Goal: Transaction & Acquisition: Purchase product/service

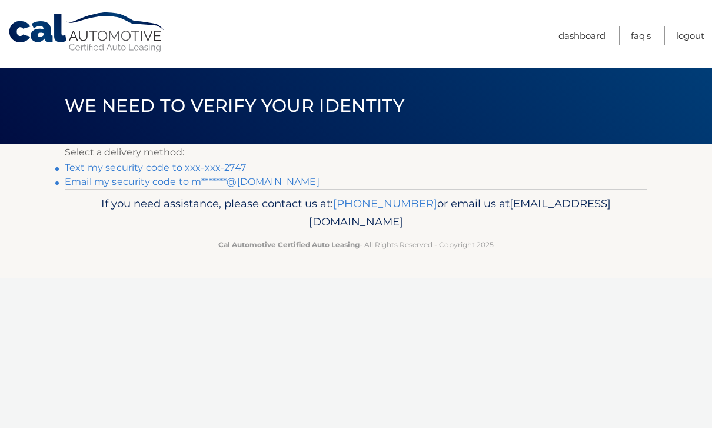
click at [225, 168] on link "Text my security code to xxx-xxx-2747" at bounding box center [155, 167] width 181 height 11
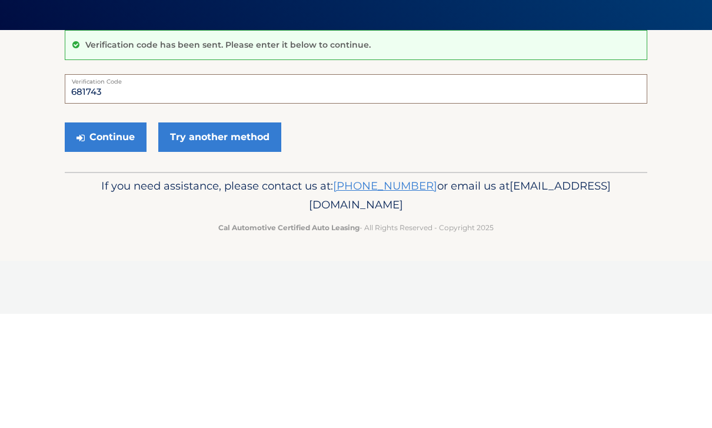
type input "681743"
click at [121, 237] on button "Continue" at bounding box center [106, 251] width 82 height 29
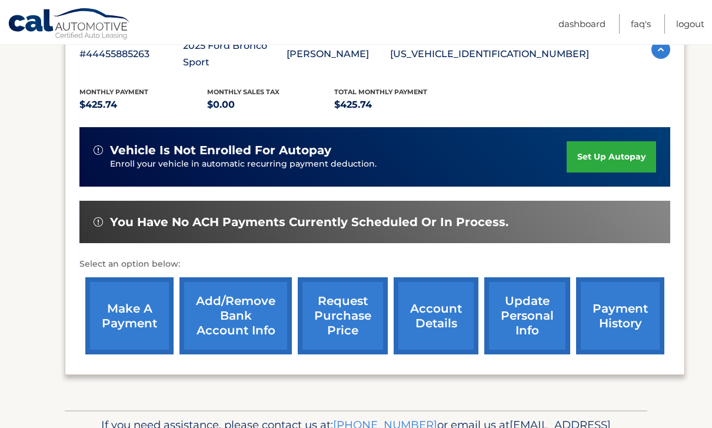
scroll to position [245, 0]
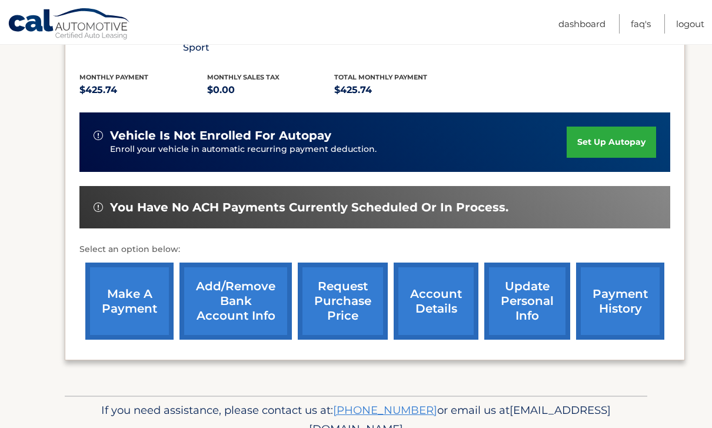
click at [441, 294] on link "account details" at bounding box center [436, 301] width 85 height 77
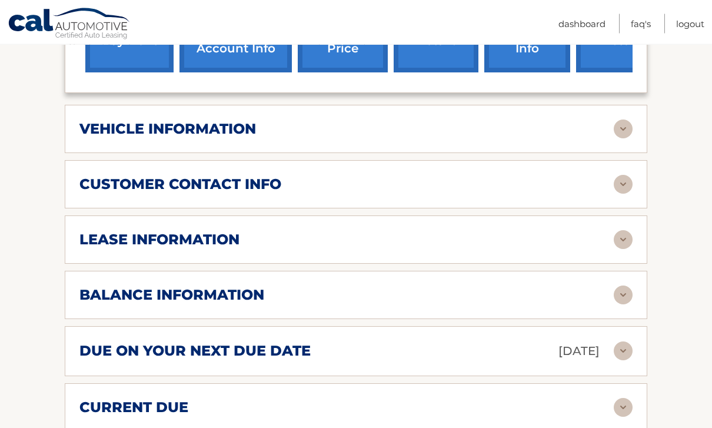
scroll to position [532, 0]
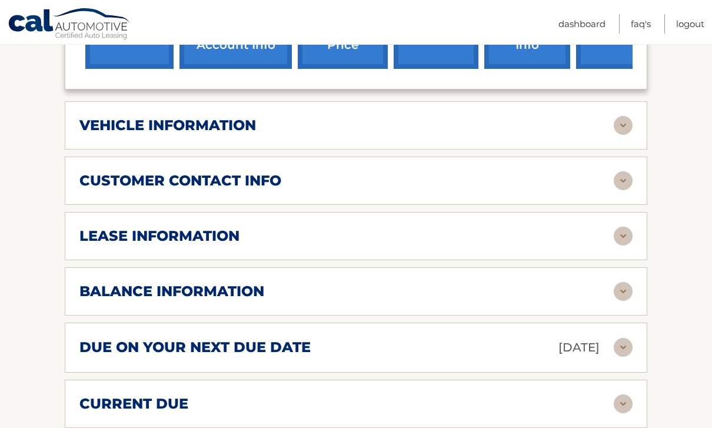
click at [622, 227] on img at bounding box center [623, 236] width 19 height 19
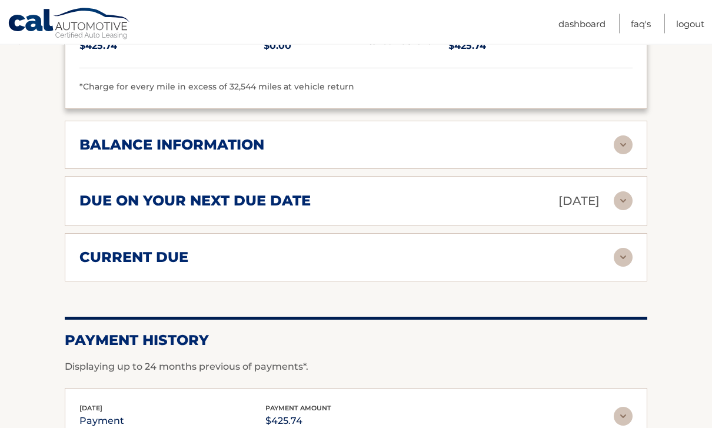
scroll to position [899, 0]
click at [625, 191] on img at bounding box center [623, 200] width 19 height 19
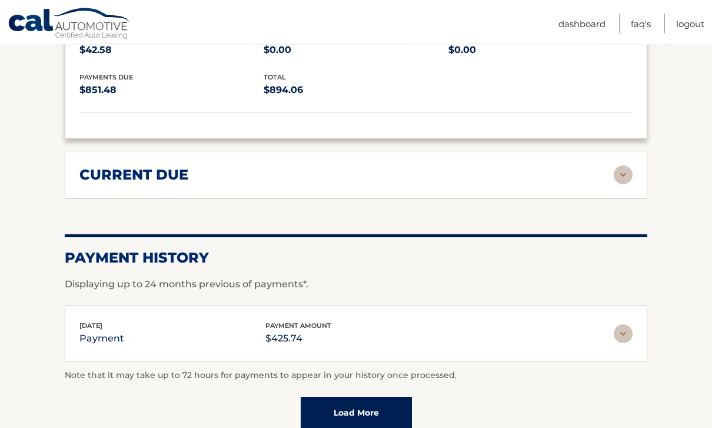
scroll to position [1096, 0]
click at [627, 324] on img at bounding box center [623, 333] width 19 height 19
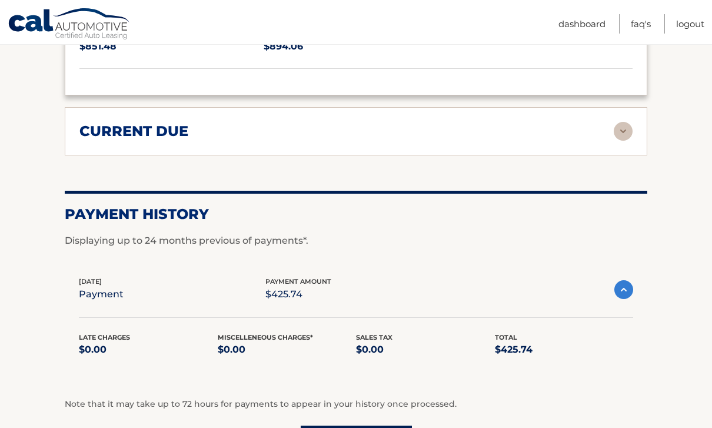
scroll to position [1221, 0]
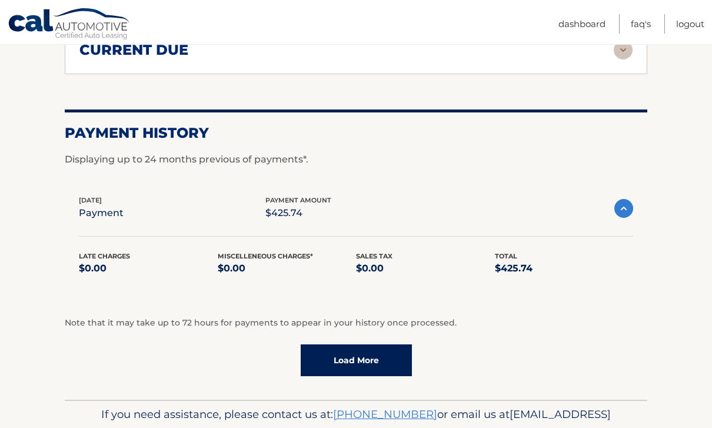
click at [393, 344] on link "Load More" at bounding box center [356, 360] width 111 height 32
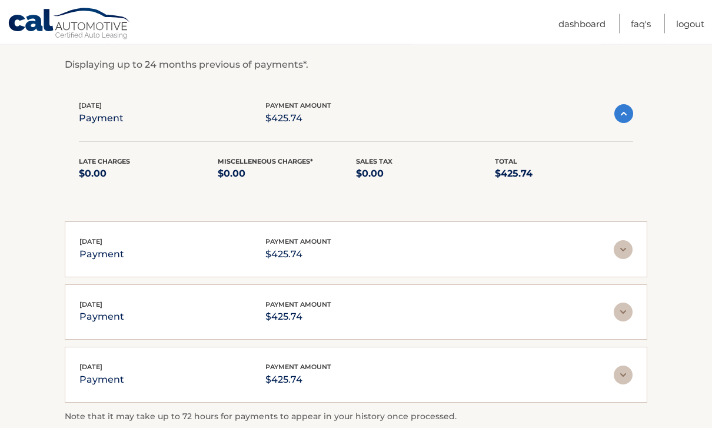
scroll to position [1376, 0]
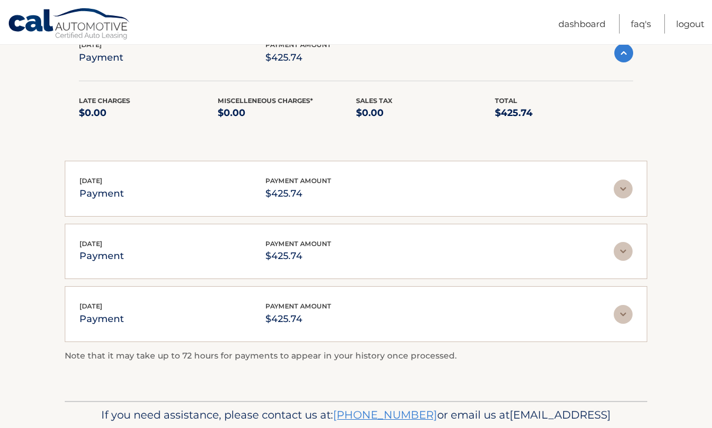
click at [627, 305] on img at bounding box center [623, 314] width 19 height 19
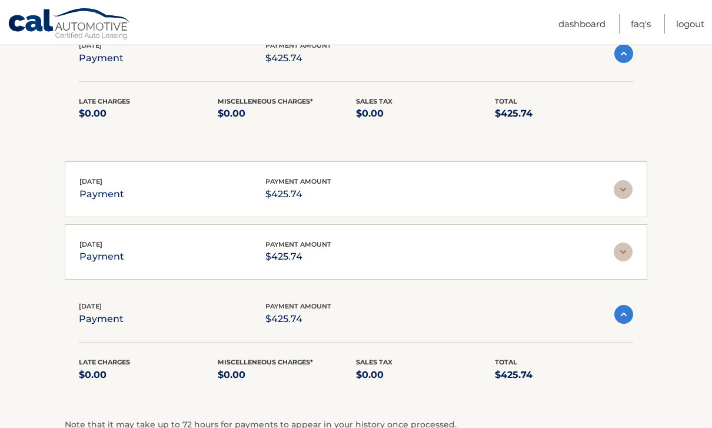
click at [625, 243] on img at bounding box center [623, 252] width 19 height 19
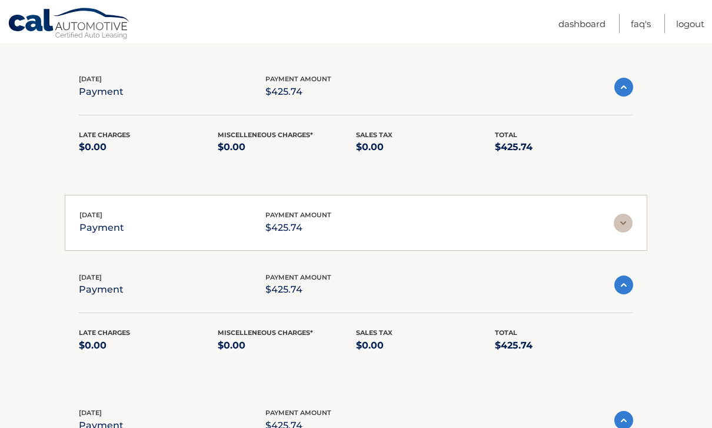
scroll to position [1313, 0]
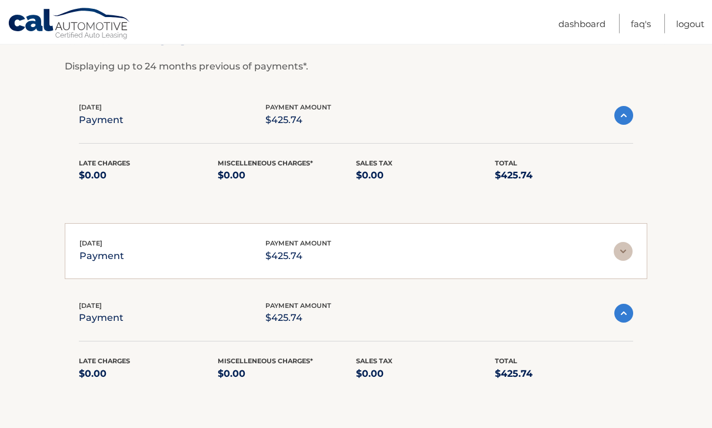
click at [619, 243] on img at bounding box center [623, 252] width 19 height 19
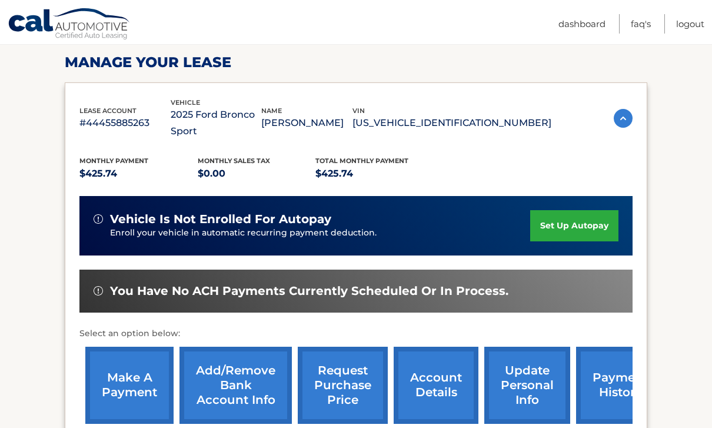
scroll to position [244, 0]
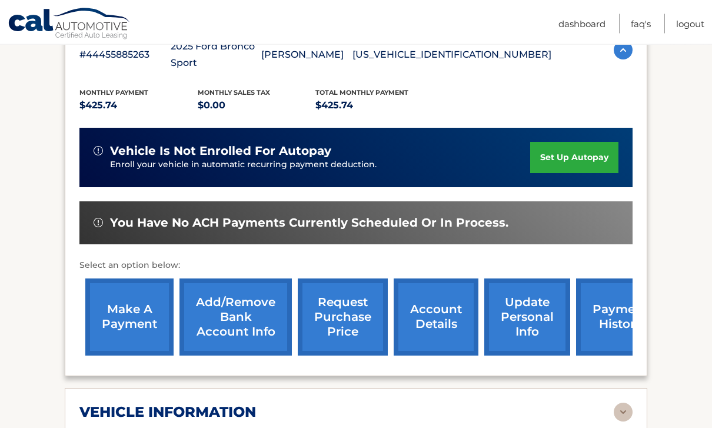
click at [135, 296] on link "make a payment" at bounding box center [129, 317] width 88 height 77
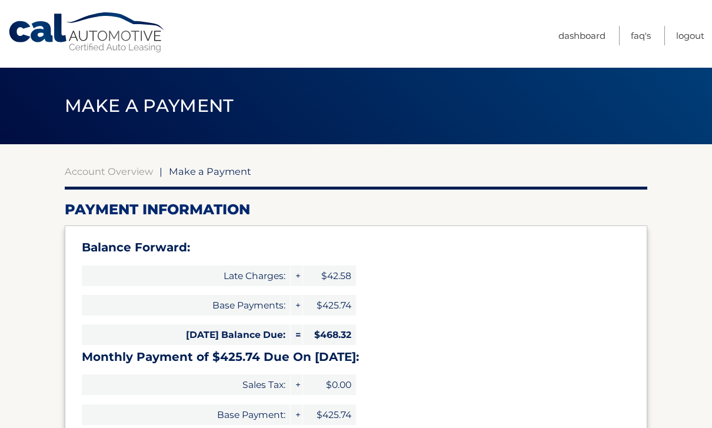
select select "Y2RhZGU3ZWEtZDlkMS00NTQzLThjNGUtYTVkN2I3Mjc5Y2I0"
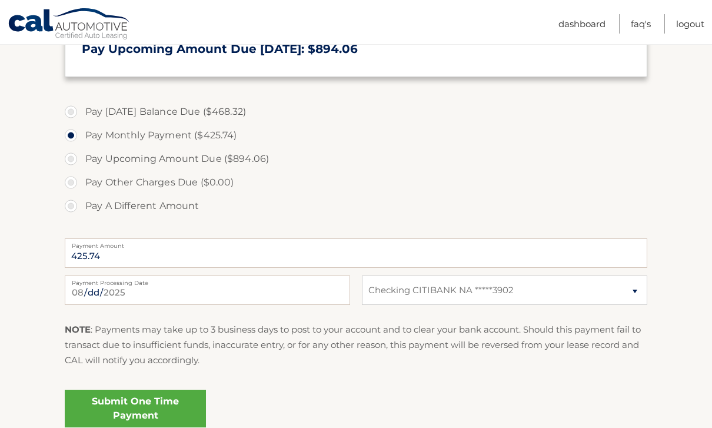
scroll to position [411, 0]
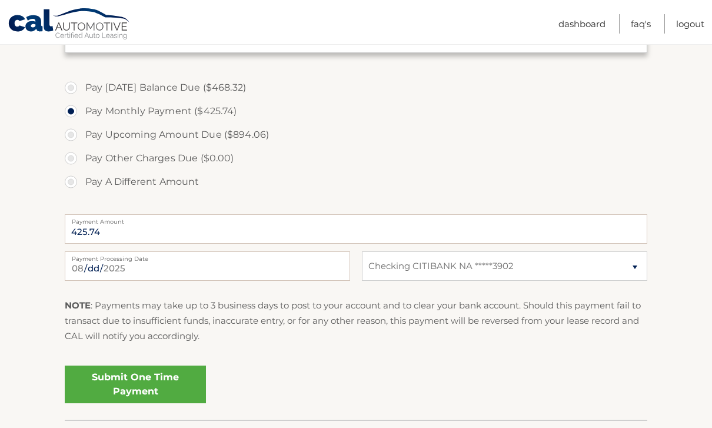
click at [163, 382] on link "Submit One Time Payment" at bounding box center [135, 385] width 141 height 38
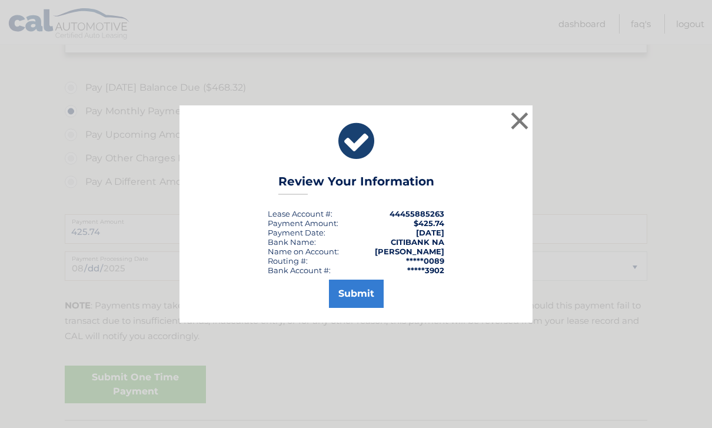
click at [360, 307] on button "Submit" at bounding box center [356, 294] width 55 height 28
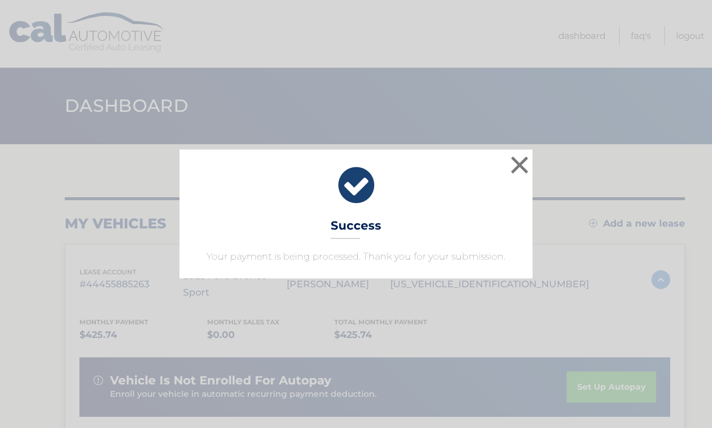
click at [519, 169] on button "×" at bounding box center [520, 165] width 24 height 24
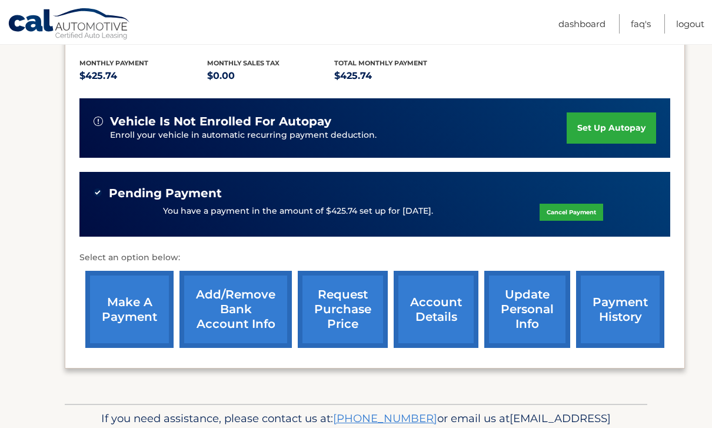
scroll to position [204, 0]
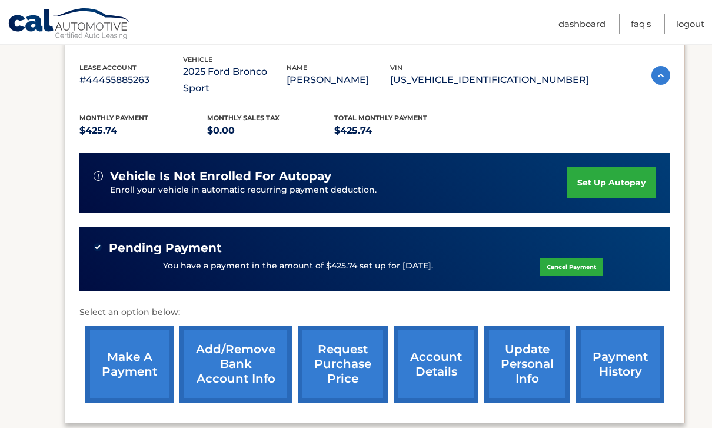
click at [140, 352] on link "make a payment" at bounding box center [129, 364] width 88 height 77
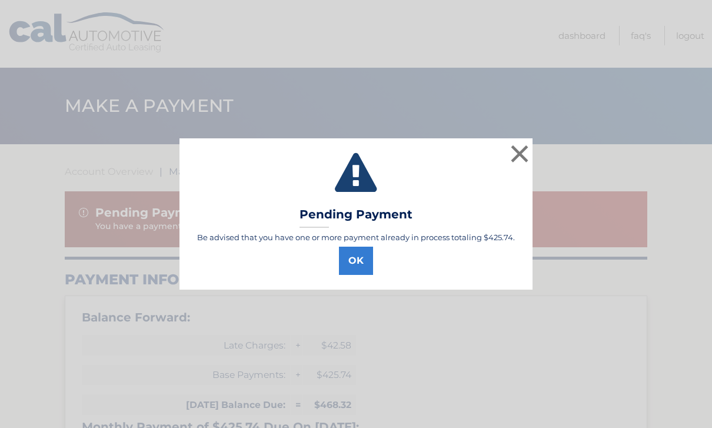
select select "Y2RhZGU3ZWEtZDlkMS00NTQzLThjNGUtYTVkN2I3Mjc5Y2I0"
click at [520, 151] on button "×" at bounding box center [520, 154] width 24 height 24
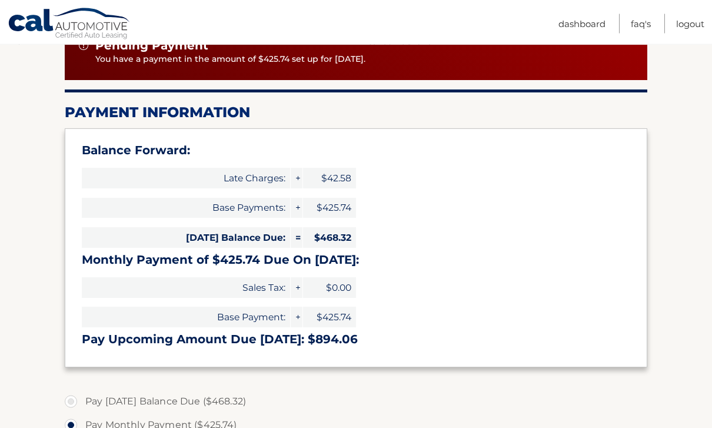
scroll to position [173, 0]
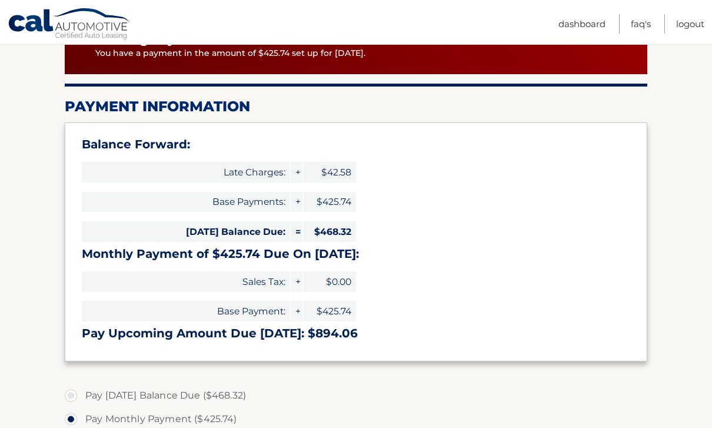
click at [298, 172] on span "+" at bounding box center [297, 172] width 12 height 21
